Goal: Task Accomplishment & Management: Use online tool/utility

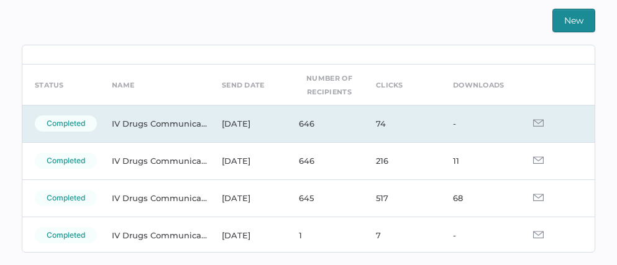
scroll to position [31, 0]
click at [533, 124] on img at bounding box center [538, 121] width 11 height 7
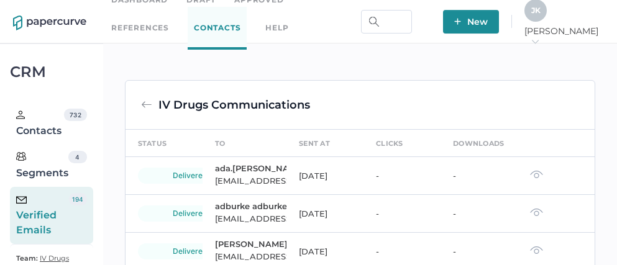
click at [541, 15] on span "J K" at bounding box center [536, 10] width 9 height 9
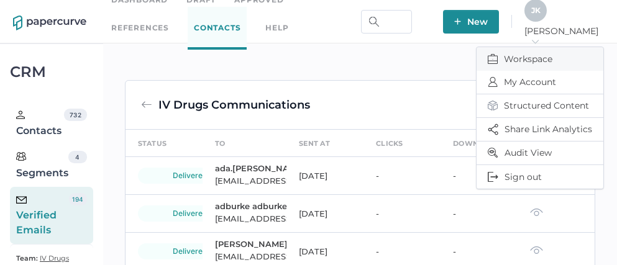
click at [520, 53] on span "Workspace" at bounding box center [540, 59] width 104 height 24
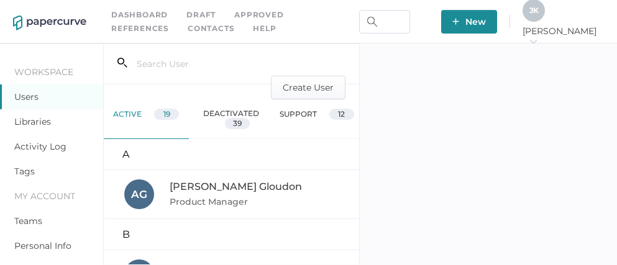
click at [40, 146] on link "Activity Log" at bounding box center [40, 146] width 52 height 11
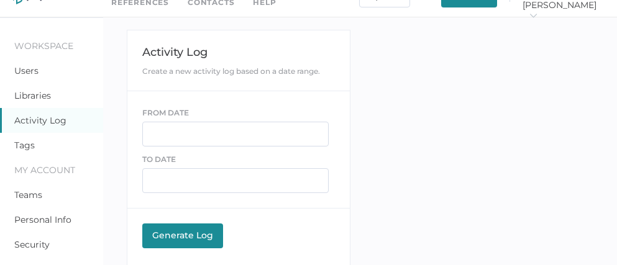
scroll to position [9, 0]
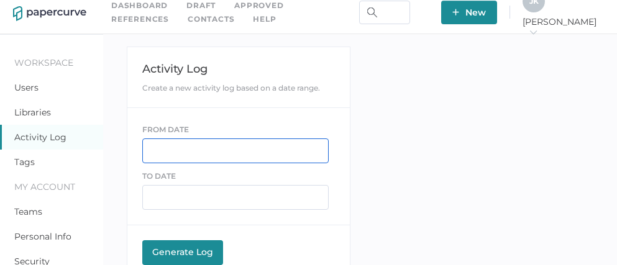
click at [171, 147] on input "text" at bounding box center [235, 151] width 187 height 25
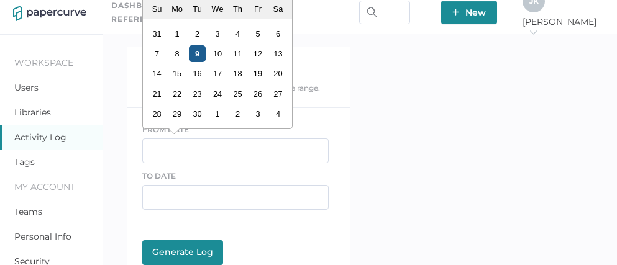
click at [195, 48] on div "9" at bounding box center [196, 53] width 17 height 17
type input "09/09/2025"
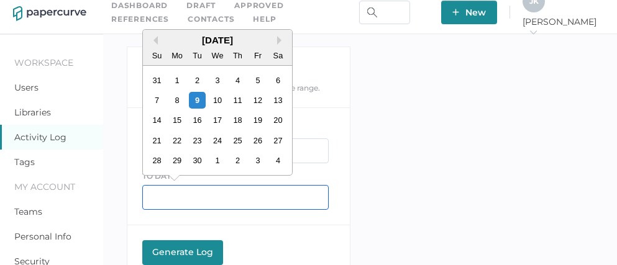
click at [185, 203] on input "text" at bounding box center [235, 197] width 187 height 25
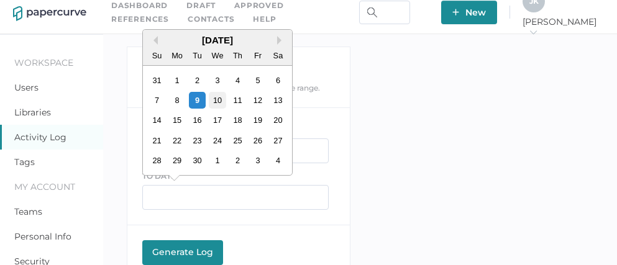
click at [221, 100] on div "10" at bounding box center [217, 100] width 17 height 17
type input "09/10/2025"
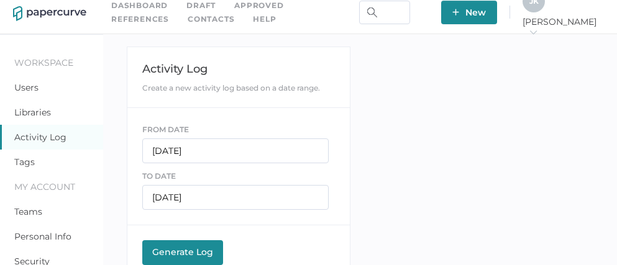
click at [191, 251] on div "Generate Log" at bounding box center [183, 252] width 68 height 11
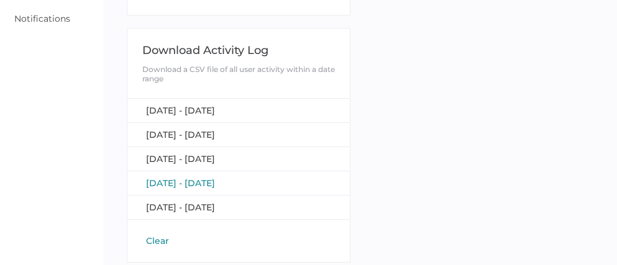
scroll to position [282, 0]
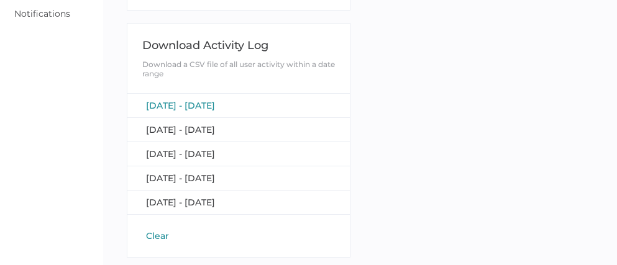
click at [215, 104] on span "[DATE] - [DATE]" at bounding box center [180, 105] width 69 height 11
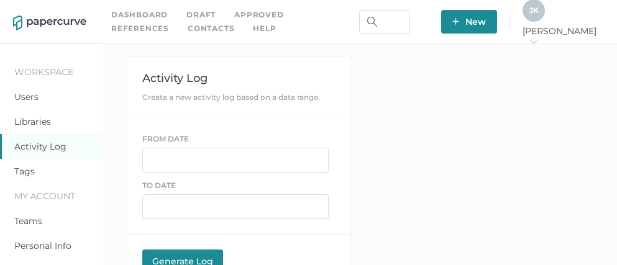
click at [188, 27] on link "Contacts" at bounding box center [211, 29] width 47 height 14
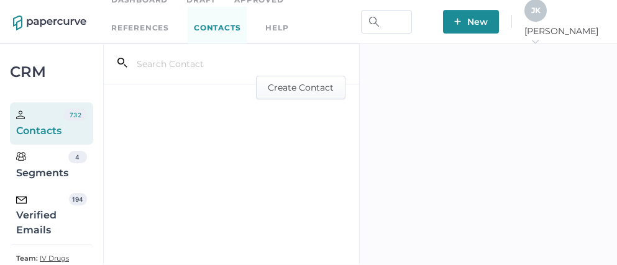
click at [42, 217] on div "Verified Emails" at bounding box center [42, 215] width 53 height 45
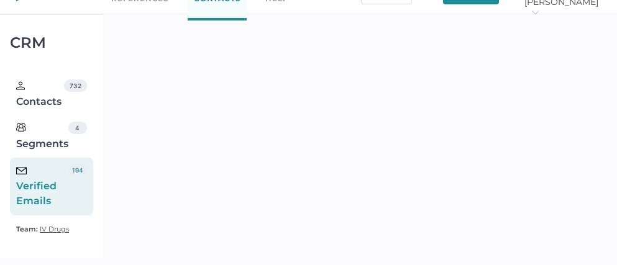
scroll to position [292, 0]
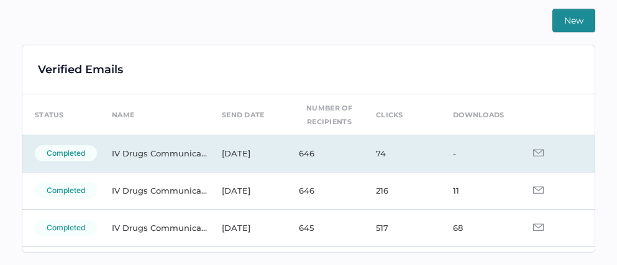
click at [533, 151] on img at bounding box center [538, 152] width 11 height 7
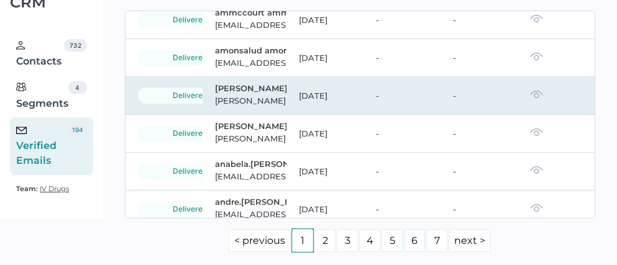
scroll to position [872, 0]
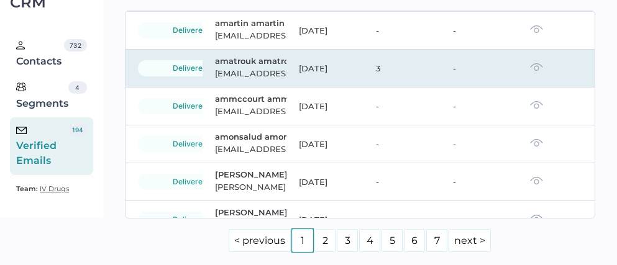
click at [530, 72] on img at bounding box center [536, 67] width 13 height 9
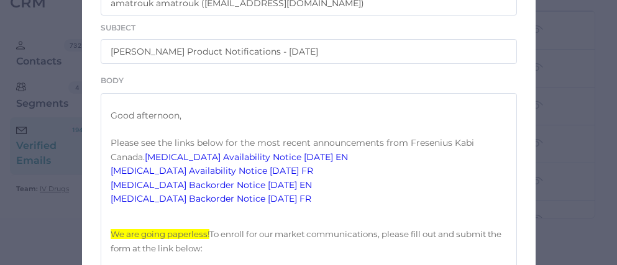
scroll to position [211, 0]
